Goal: Find specific page/section: Find specific page/section

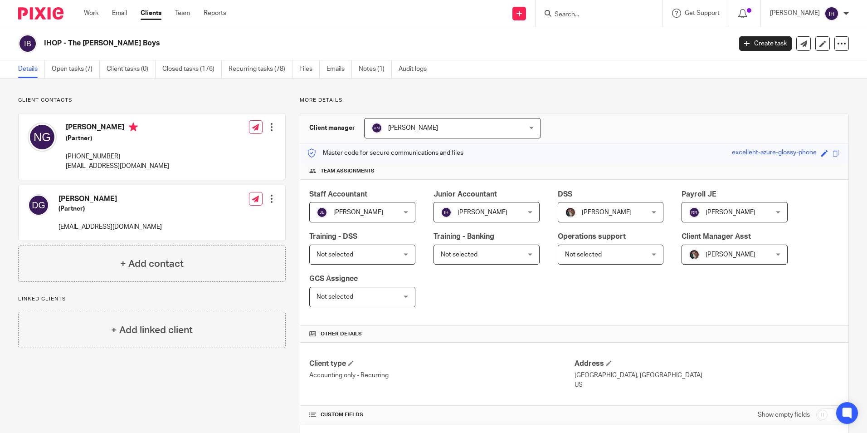
click at [573, 5] on div at bounding box center [599, 13] width 127 height 27
click at [577, 8] on form at bounding box center [602, 13] width 97 height 11
click at [577, 9] on form at bounding box center [602, 13] width 97 height 11
click at [575, 15] on input "Search" at bounding box center [595, 15] width 82 height 8
type input "f"
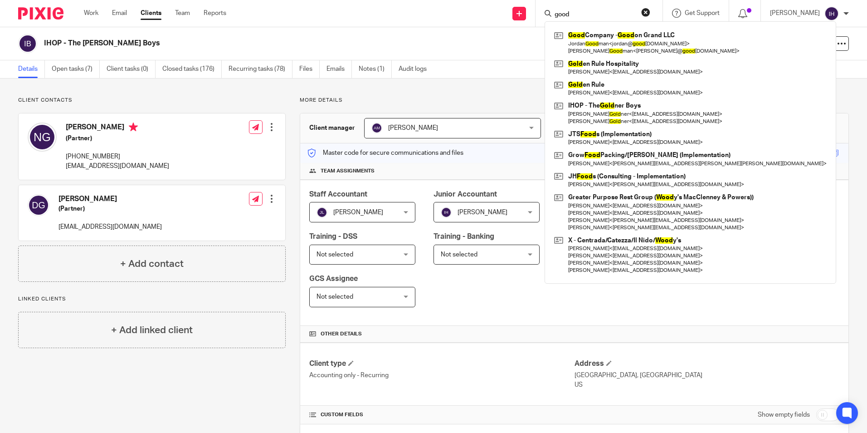
type input "good"
click at [581, 36] on link at bounding box center [690, 43] width 277 height 28
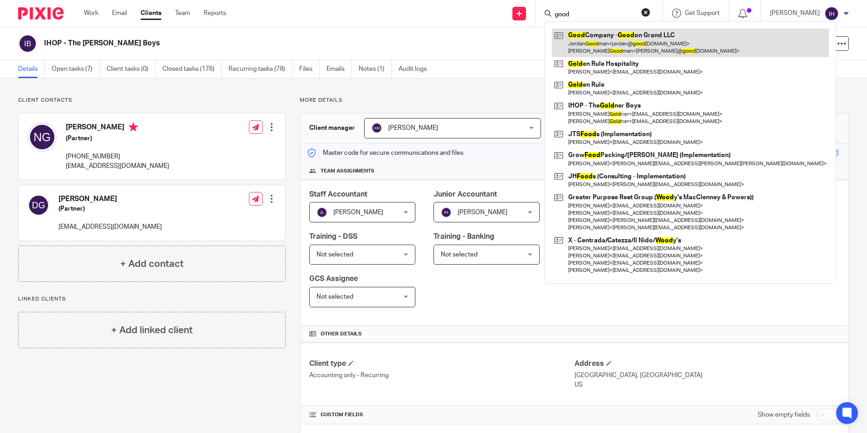
click at [583, 39] on link at bounding box center [690, 43] width 277 height 28
